Goal: Task Accomplishment & Management: Manage account settings

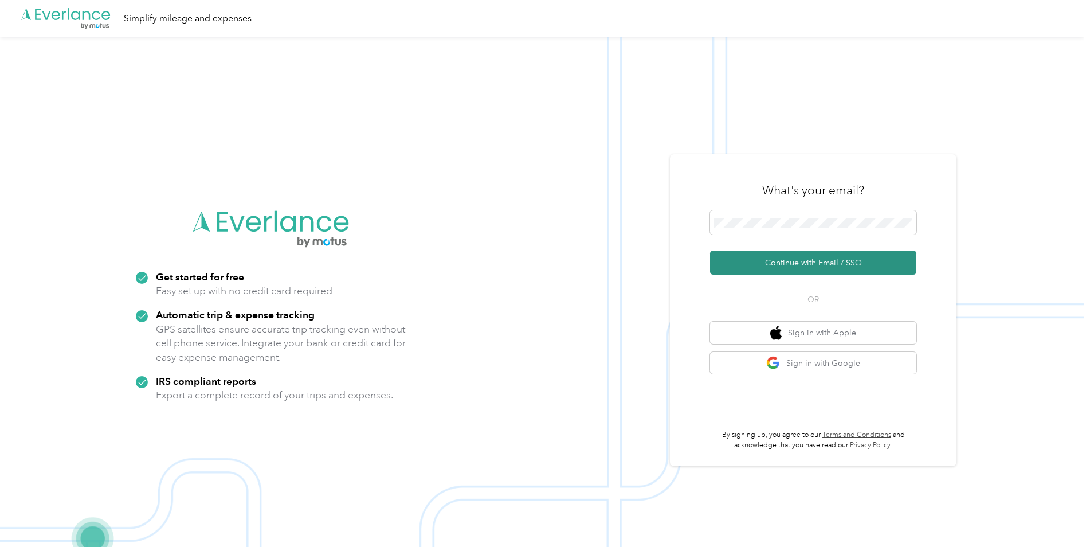
click at [869, 268] on button "Continue with Email / SSO" at bounding box center [813, 263] width 206 height 24
click at [875, 263] on button "Continue with Email / SSO" at bounding box center [813, 263] width 206 height 24
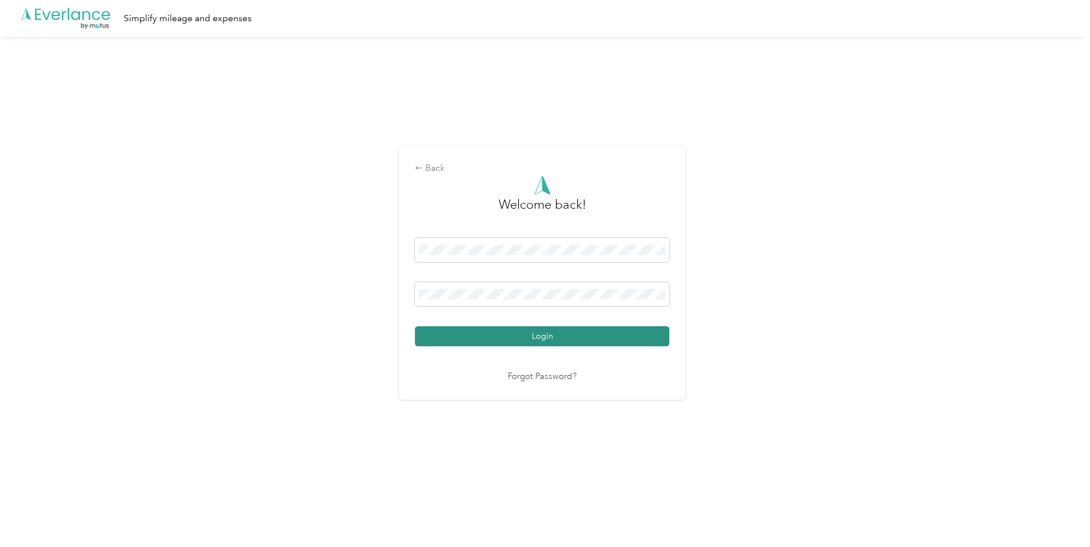
click at [639, 334] on button "Login" at bounding box center [542, 336] width 255 height 20
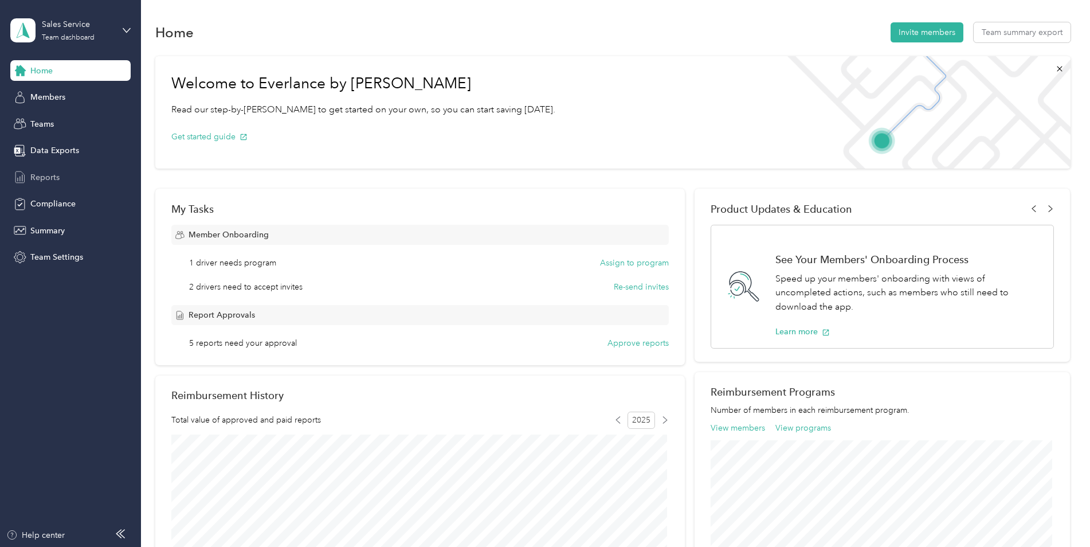
click at [49, 177] on span "Reports" at bounding box center [44, 177] width 29 height 12
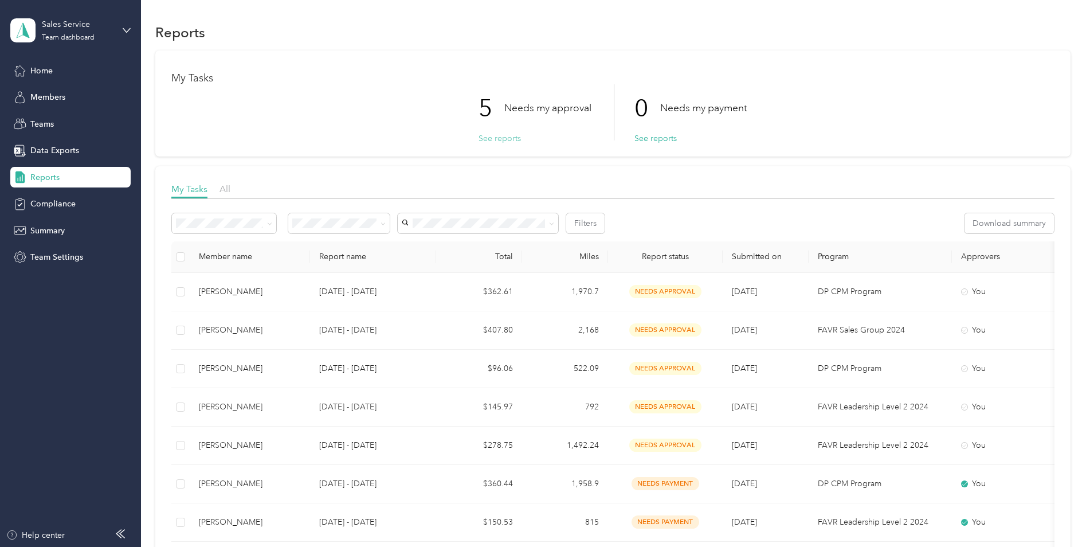
click at [505, 137] on button "See reports" at bounding box center [500, 138] width 42 height 12
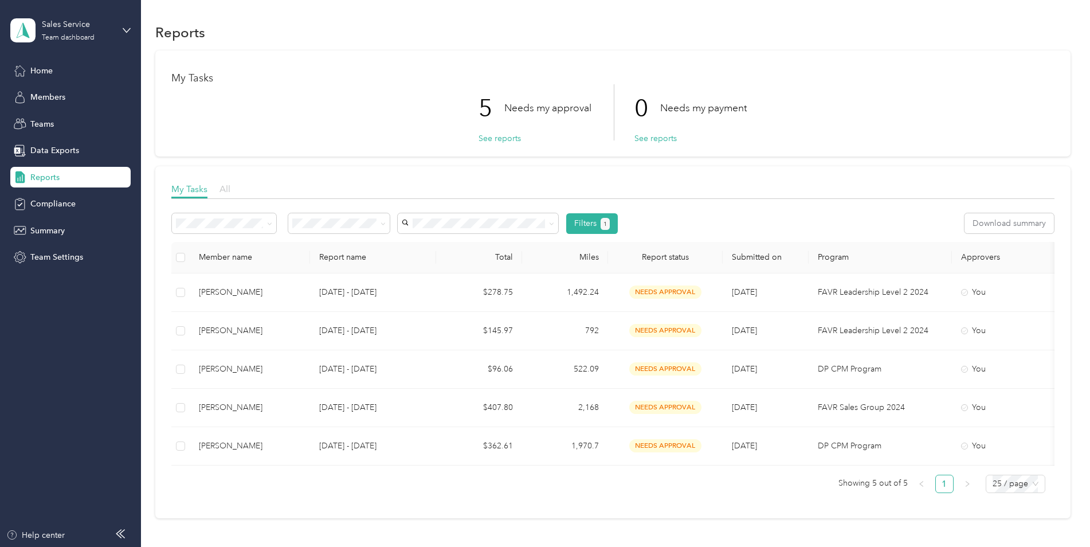
click at [224, 190] on span "All" at bounding box center [225, 188] width 11 height 11
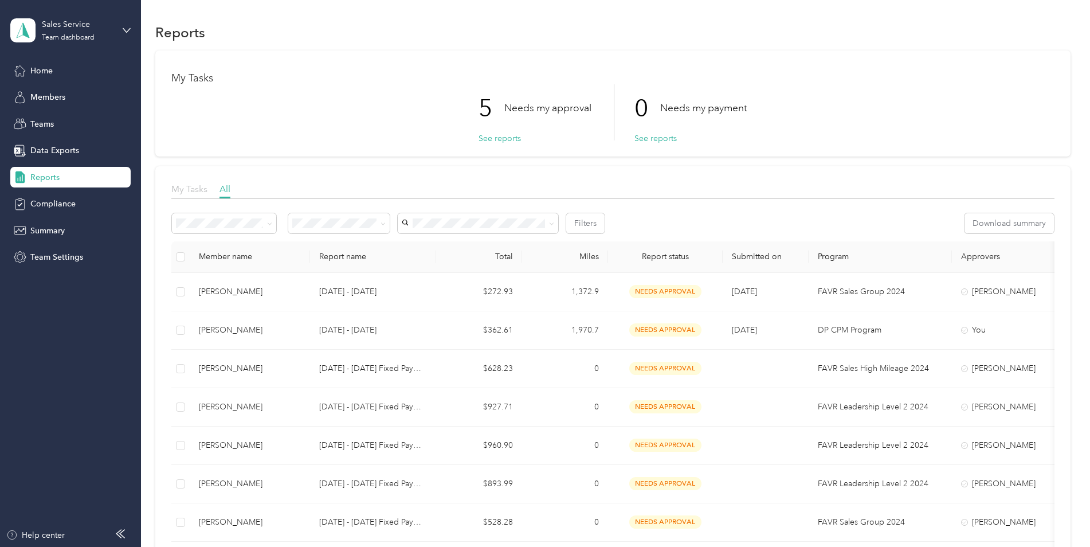
click at [202, 187] on span "My Tasks" at bounding box center [189, 188] width 36 height 11
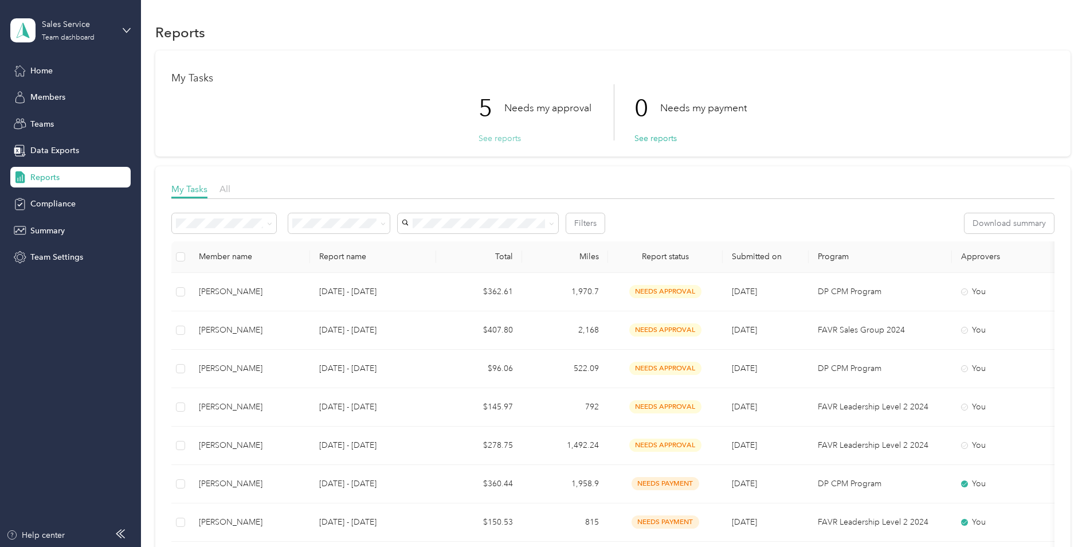
click at [499, 140] on button "See reports" at bounding box center [500, 138] width 42 height 12
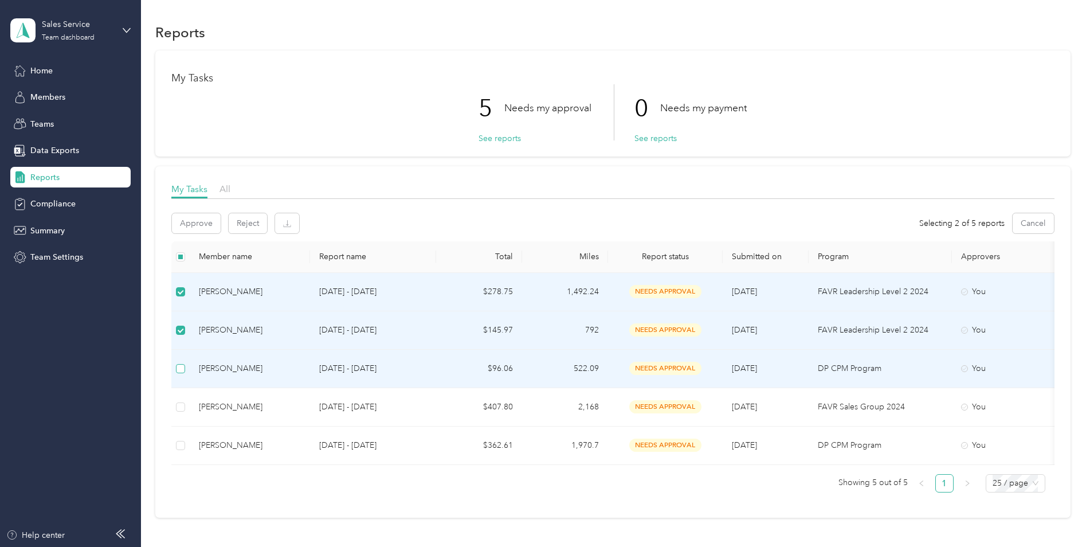
click at [182, 374] on label at bounding box center [180, 368] width 9 height 13
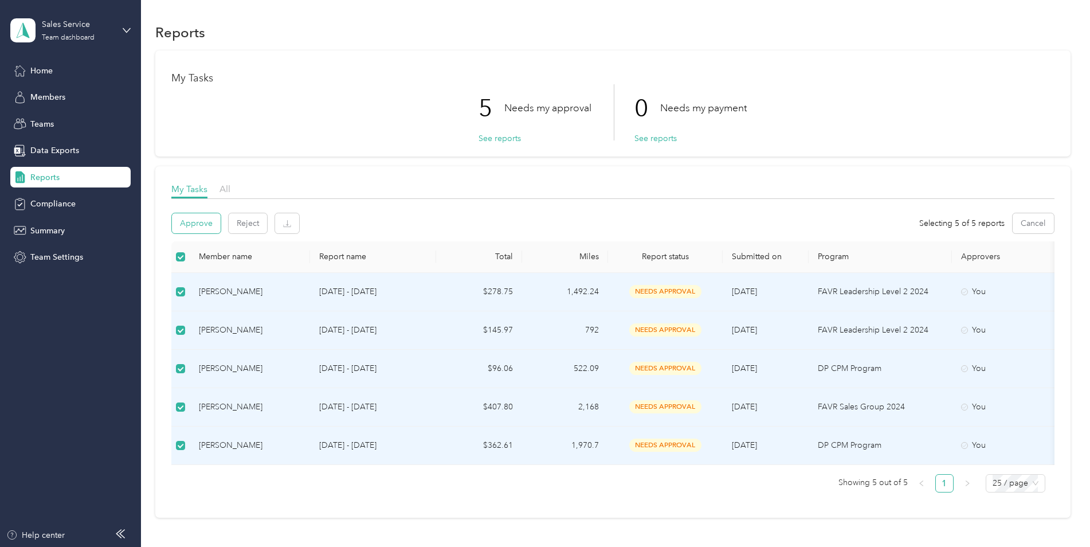
click at [201, 220] on button "Approve" at bounding box center [196, 223] width 49 height 20
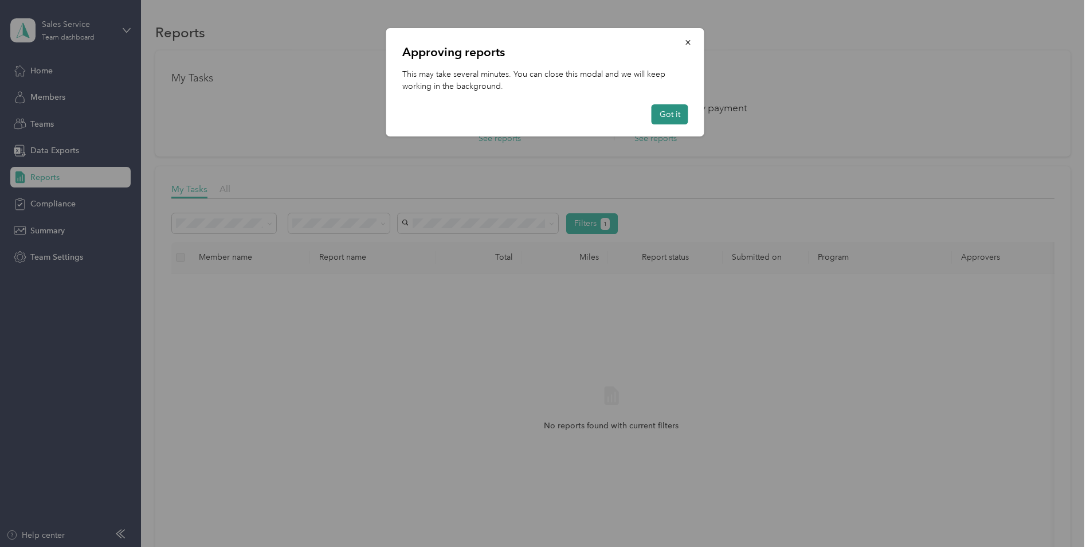
click at [658, 113] on button "Got it" at bounding box center [670, 114] width 37 height 20
